Goal: Task Accomplishment & Management: Complete application form

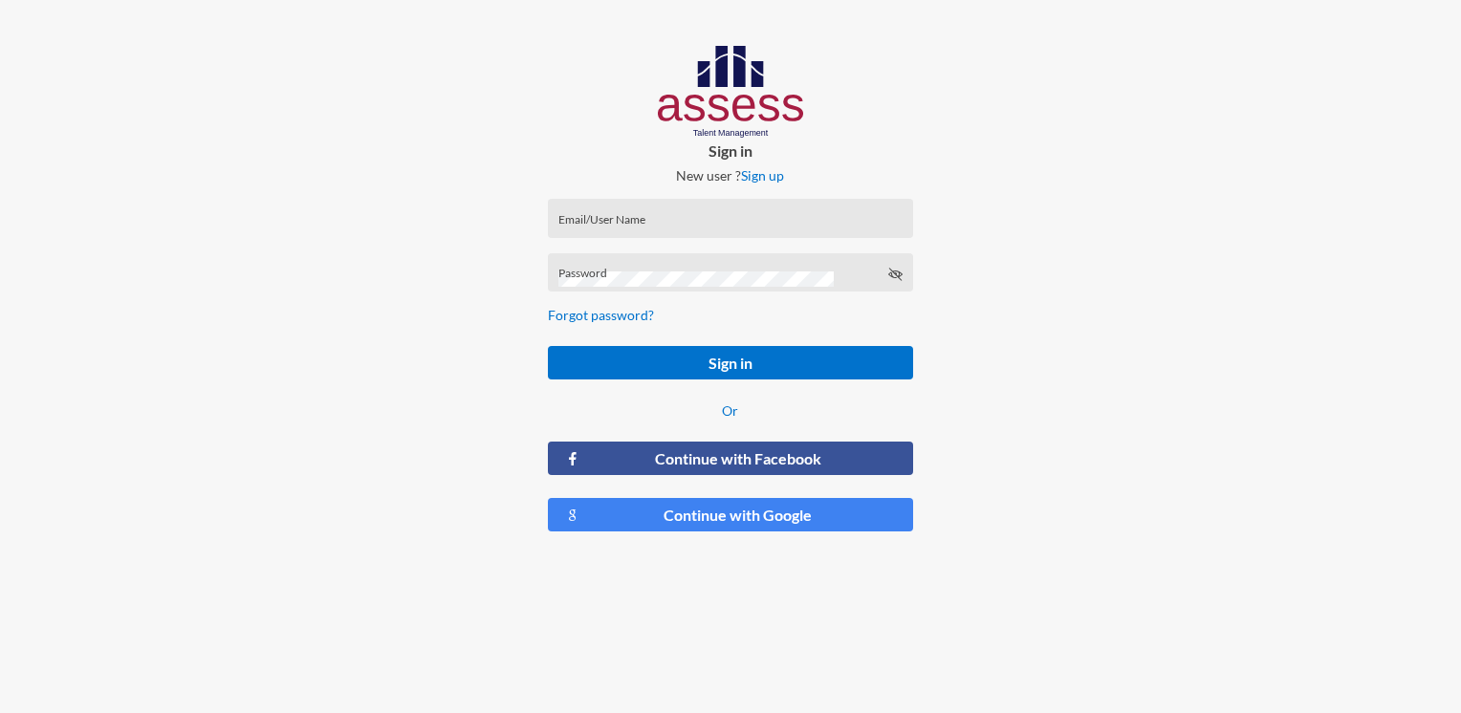
click at [638, 221] on input "Email/User Name" at bounding box center [731, 224] width 344 height 15
click at [595, 213] on div "Email/User Name" at bounding box center [731, 222] width 344 height 29
paste input "[PERSON_NAME]-Abouzekry_HAC-OD"
type input "[PERSON_NAME]-Abouzekry_HAC-OD"
click at [655, 270] on div "Password" at bounding box center [731, 277] width 344 height 29
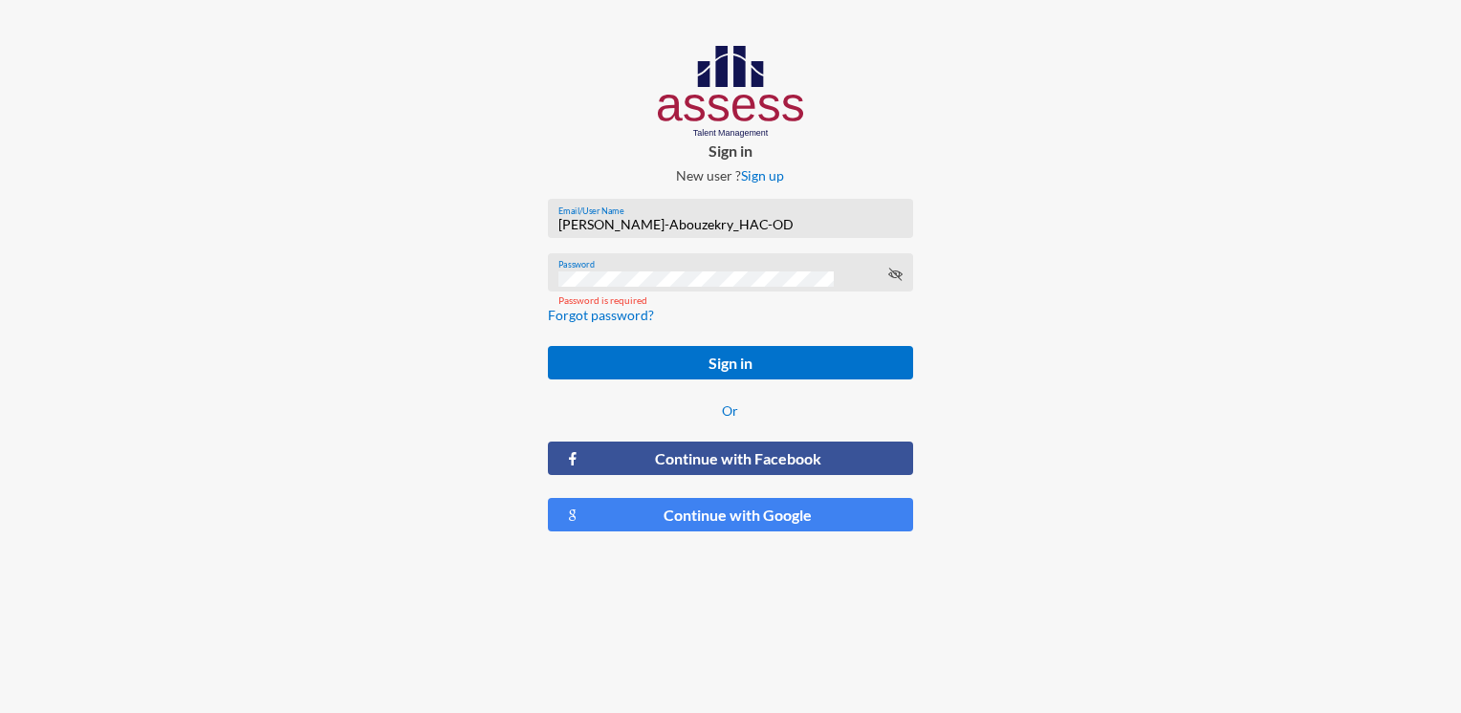
click at [582, 267] on div "Password" at bounding box center [731, 277] width 344 height 29
click at [907, 279] on div "Password" at bounding box center [730, 272] width 364 height 39
click at [898, 274] on icon at bounding box center [895, 274] width 15 height 15
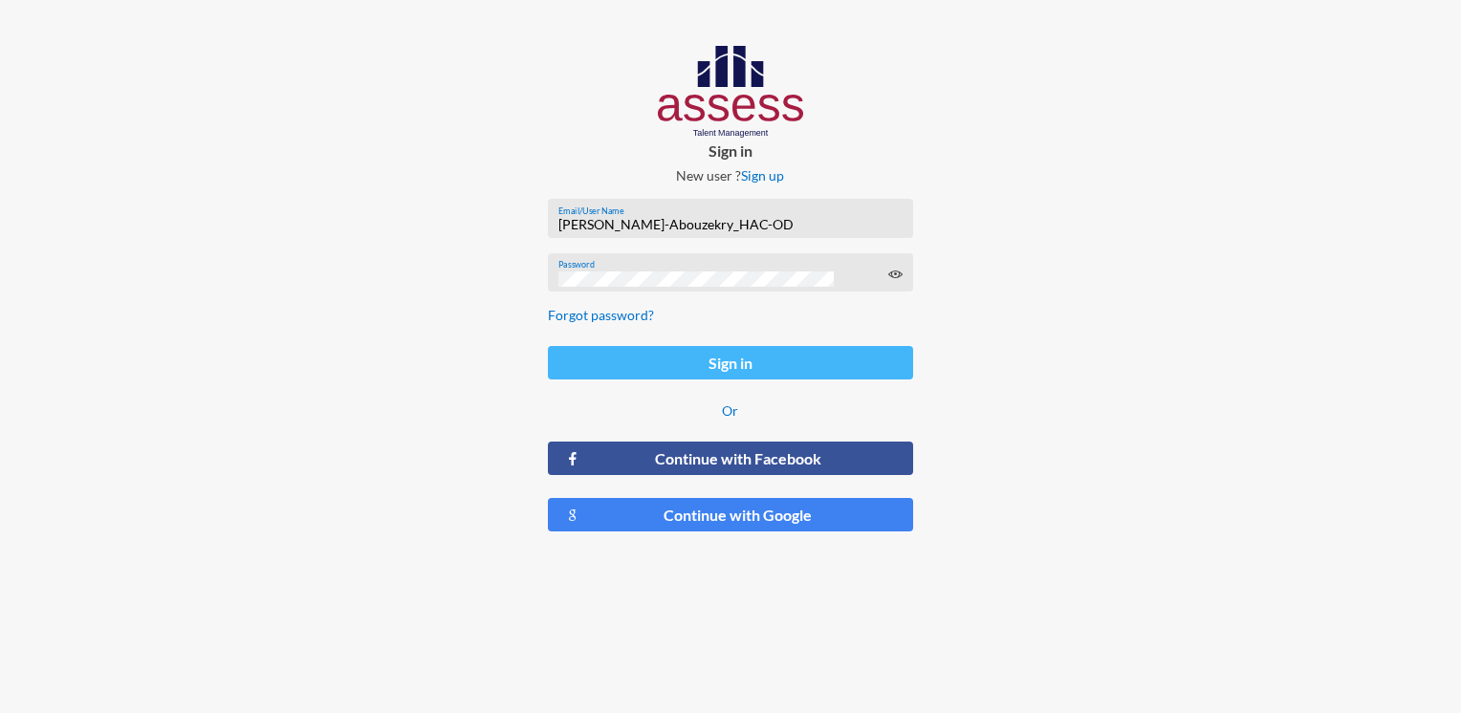
click at [669, 378] on button "Sign in" at bounding box center [730, 362] width 364 height 33
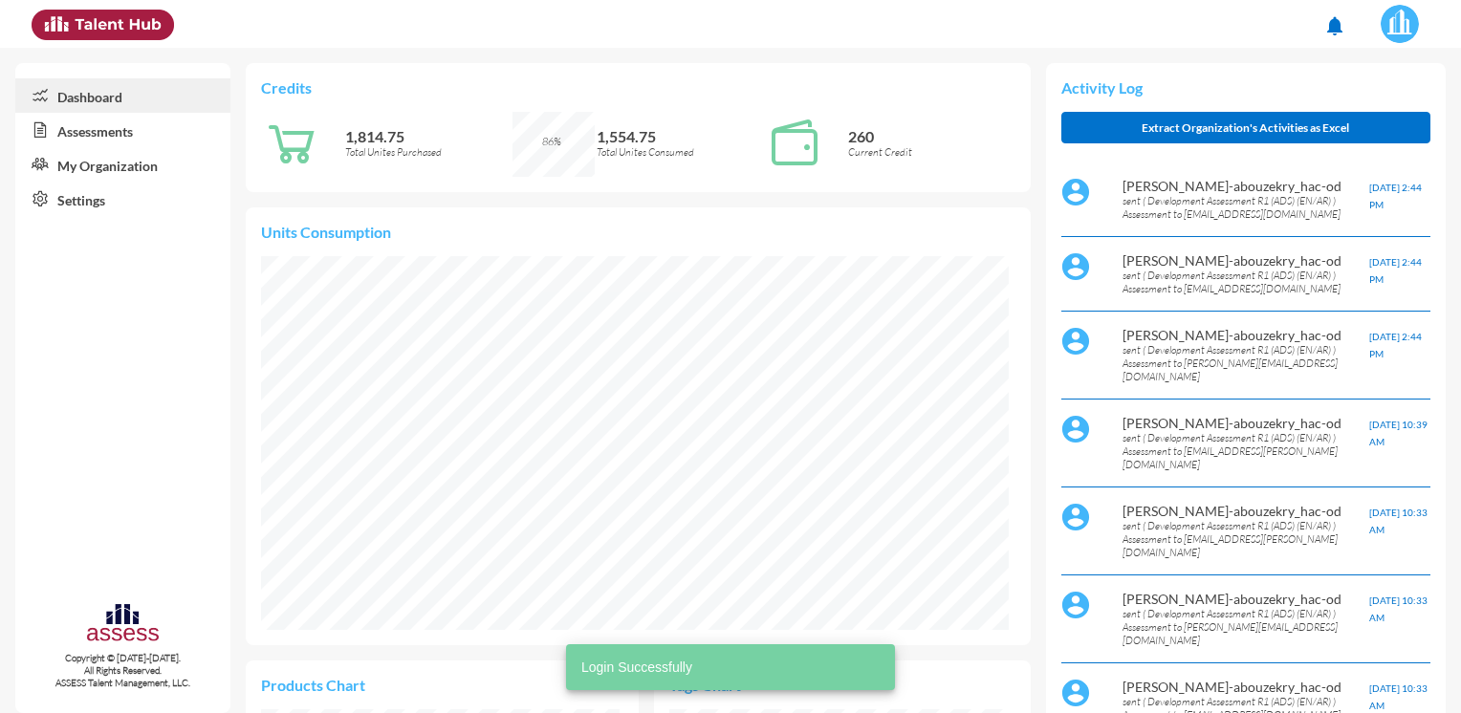
scroll to position [374, 747]
click at [140, 142] on link "Assessments" at bounding box center [122, 130] width 215 height 34
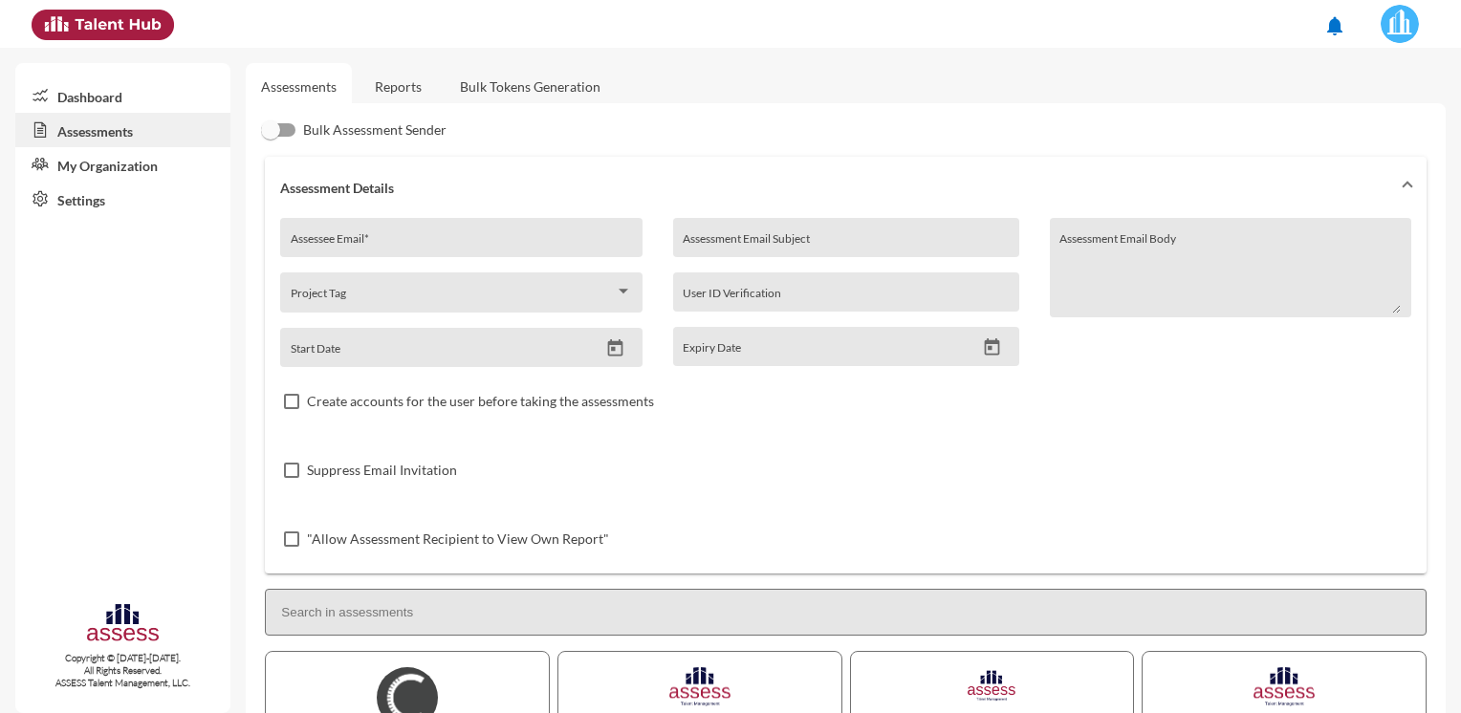
click at [381, 232] on div "Assessee Email *" at bounding box center [461, 243] width 341 height 29
click at [364, 242] on input "Assessee Email *" at bounding box center [461, 244] width 341 height 15
paste input "[PERSON_NAME][EMAIL_ADDRESS][PERSON_NAME][DOMAIN_NAME]"
type input "[PERSON_NAME][EMAIL_ADDRESS][PERSON_NAME][DOMAIN_NAME]"
